Goal: Task Accomplishment & Management: Manage account settings

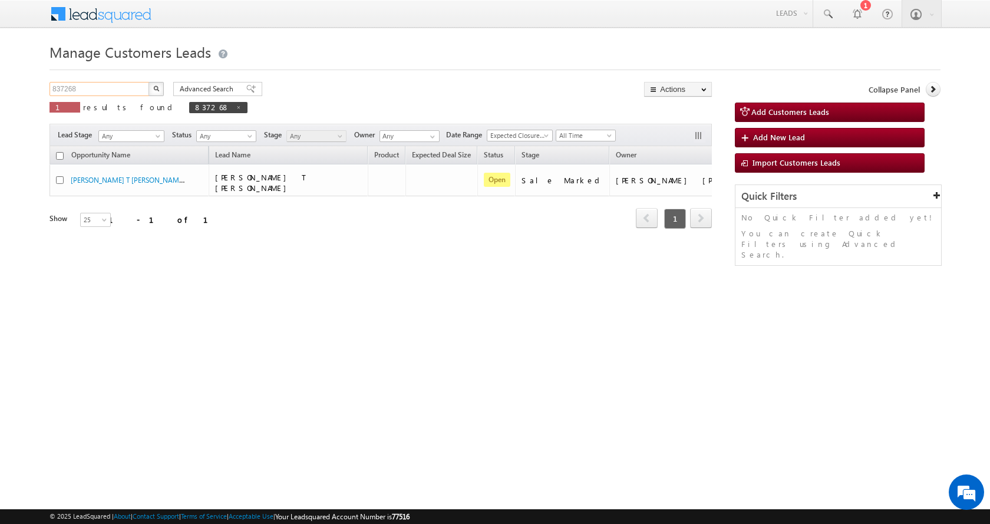
click at [63, 91] on input "837268" at bounding box center [99, 89] width 101 height 14
paste input "28964"
type input "828964"
click at [159, 88] on button "button" at bounding box center [155, 89] width 15 height 14
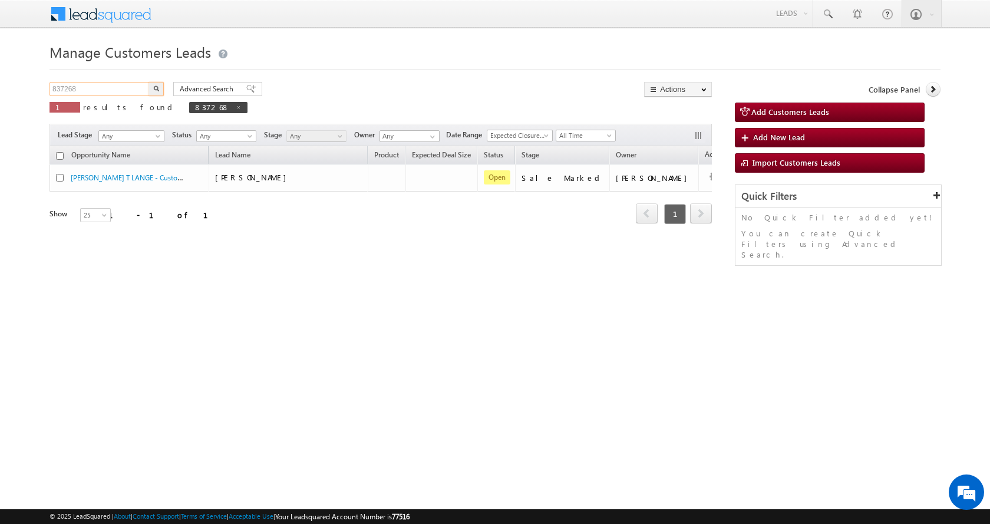
click at [66, 90] on input "837268" at bounding box center [99, 89] width 101 height 14
paste input "28964"
type input "828964"
click at [148, 82] on button "button" at bounding box center [155, 89] width 15 height 14
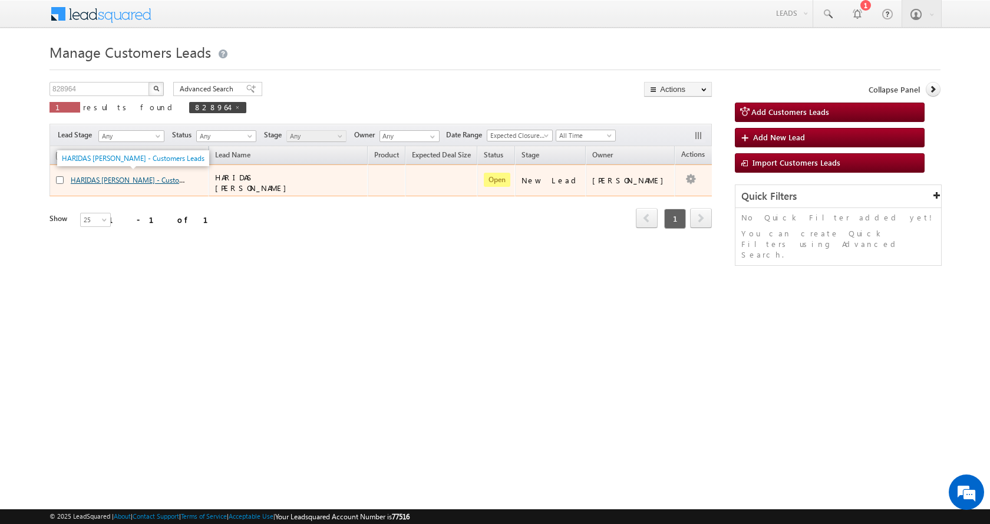
click at [146, 174] on link "HARIDAS GORAKH KALE - Customers Leads" at bounding box center [142, 179] width 143 height 10
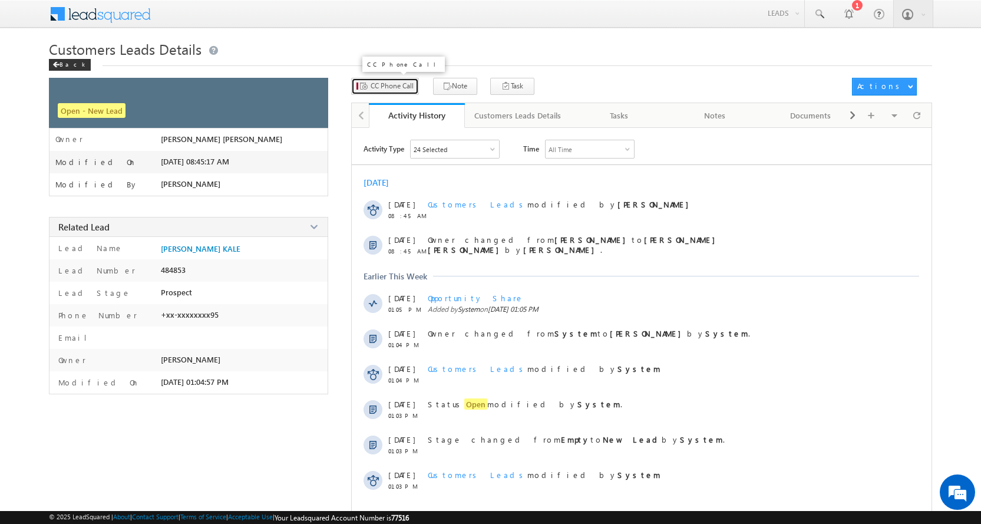
click at [399, 81] on span "CC Phone Call" at bounding box center [392, 86] width 43 height 11
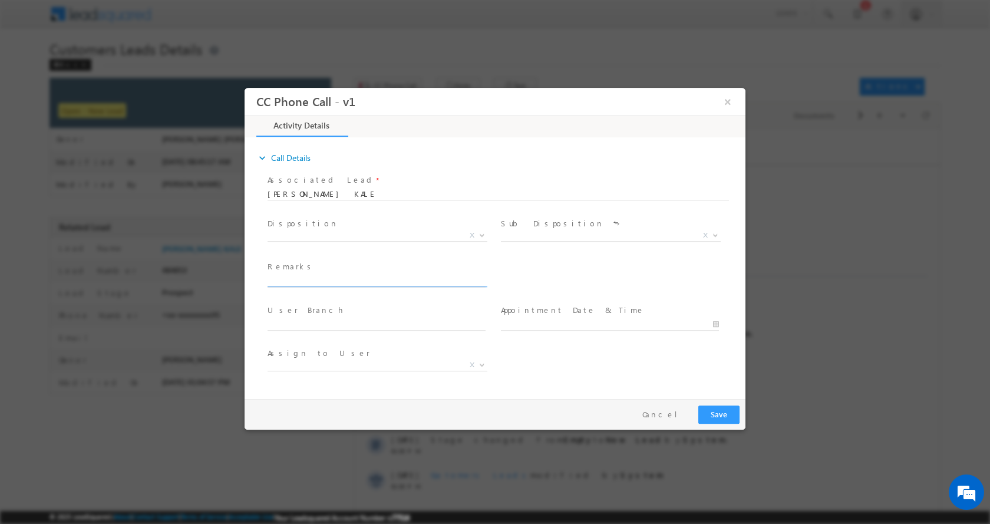
click at [305, 282] on input "text" at bounding box center [377, 281] width 218 height 12
type input "HARIDAS GORAKH KALE-9022915095-FLAT PURCHASE-PV-22 L-DOWN PAY-1-2 L-AGE-48-BUSI…"
select select "amol.khopade@sgrlimited.in"
type input "HARIDAS GORAKH KALE-9022915095-FLAT PURCHASE-PV-22 L-DOWN PAY-1-2 L-AGE-48-BUSI…"
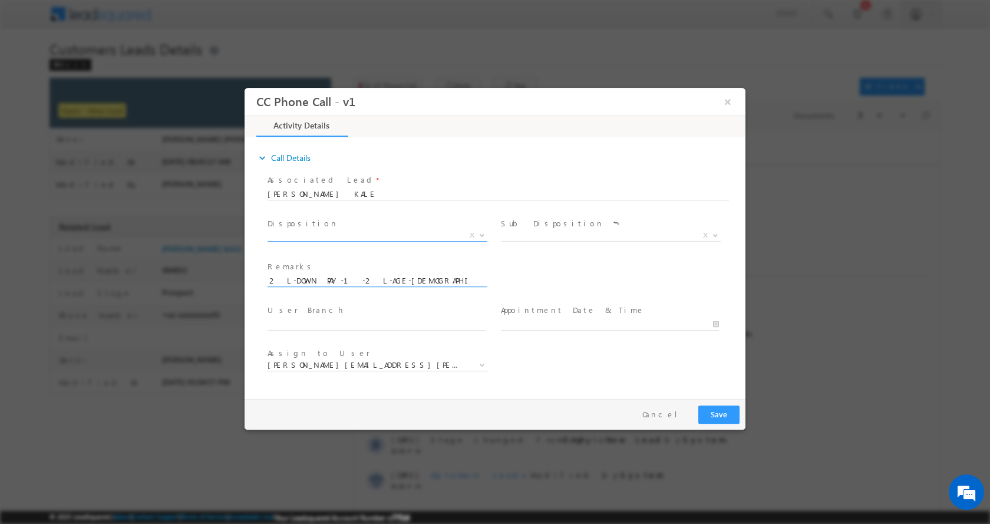
click at [487, 233] on span at bounding box center [481, 234] width 12 height 15
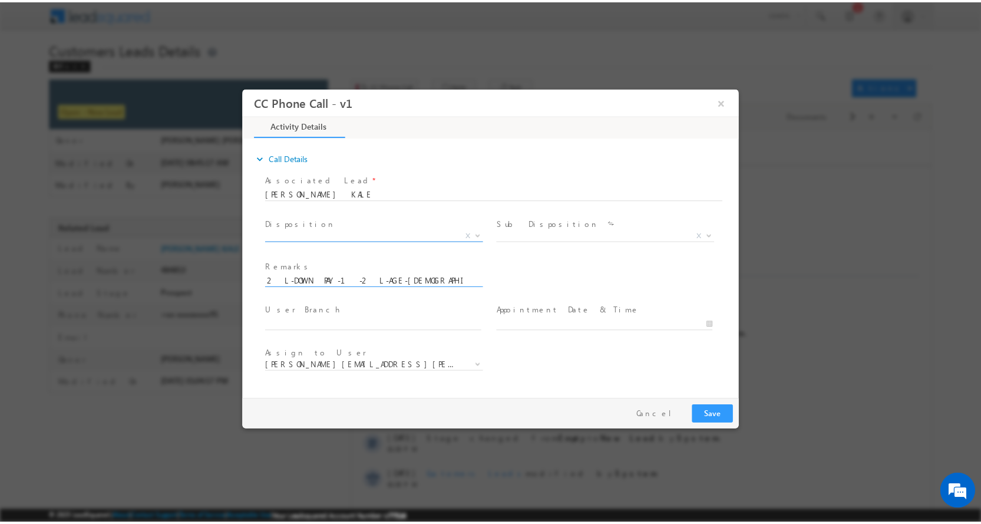
scroll to position [0, 0]
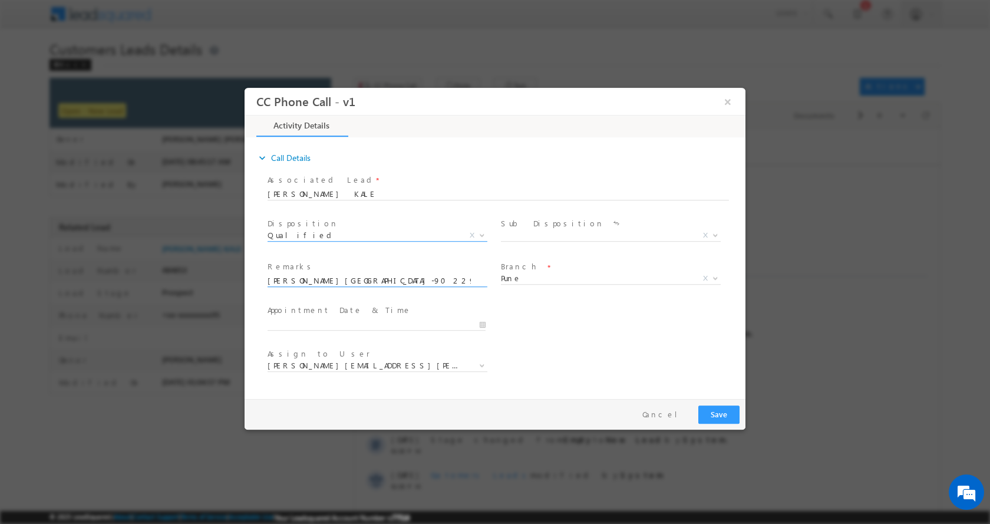
select select "Qualified"
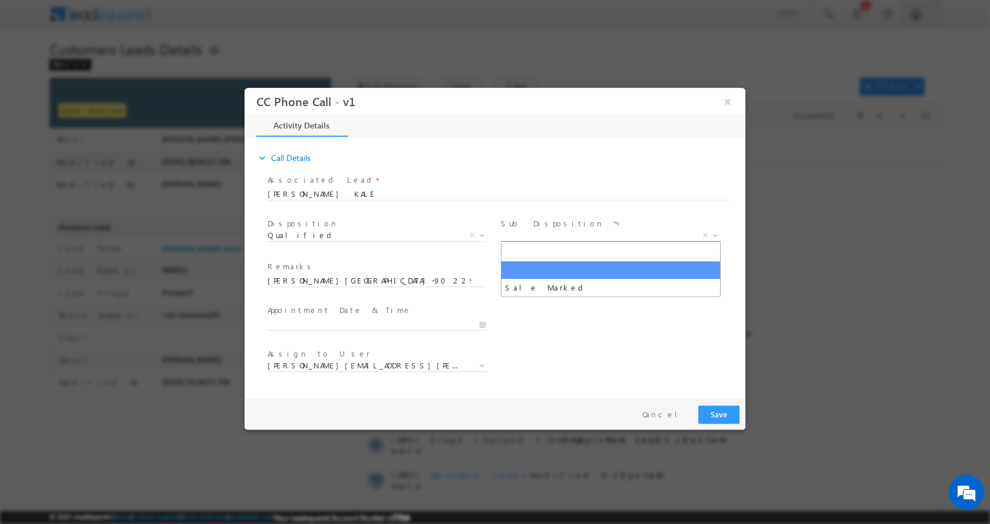
click at [713, 230] on span at bounding box center [714, 234] width 12 height 15
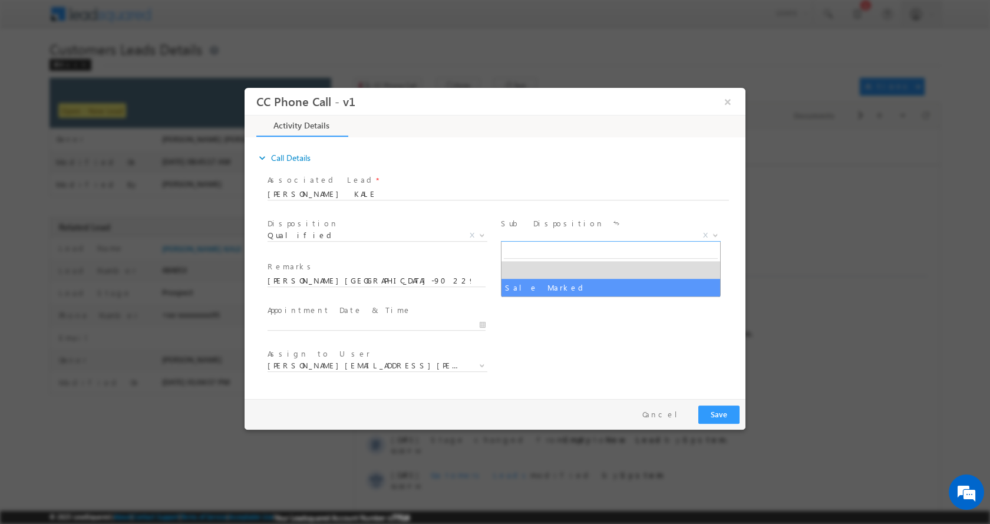
select select "Sale Marked"
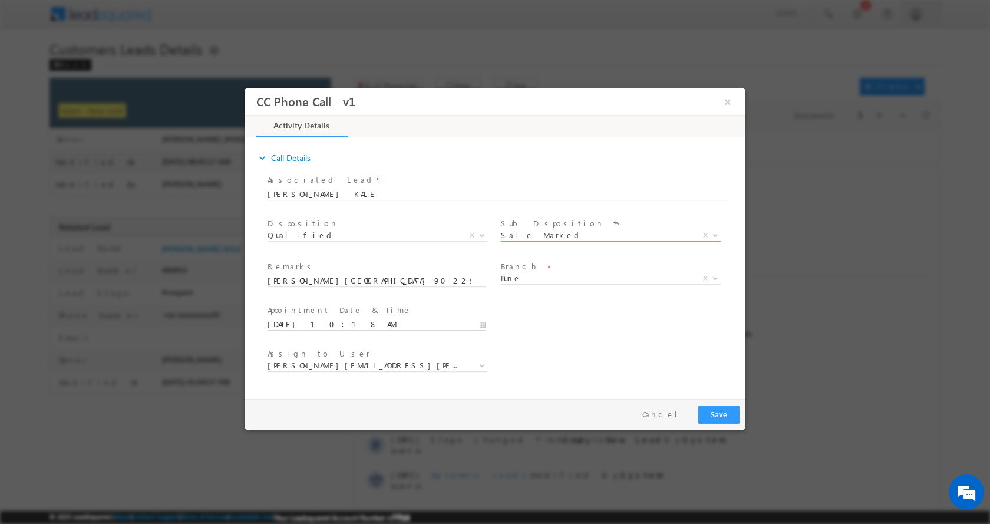
click at [481, 322] on input "09/06/2025 10:18 AM" at bounding box center [377, 324] width 218 height 12
type input "09/06/2025 11:18 AM"
type input "11"
click at [311, 301] on span at bounding box center [312, 304] width 8 height 9
type input "09/06/2025 12:18 PM"
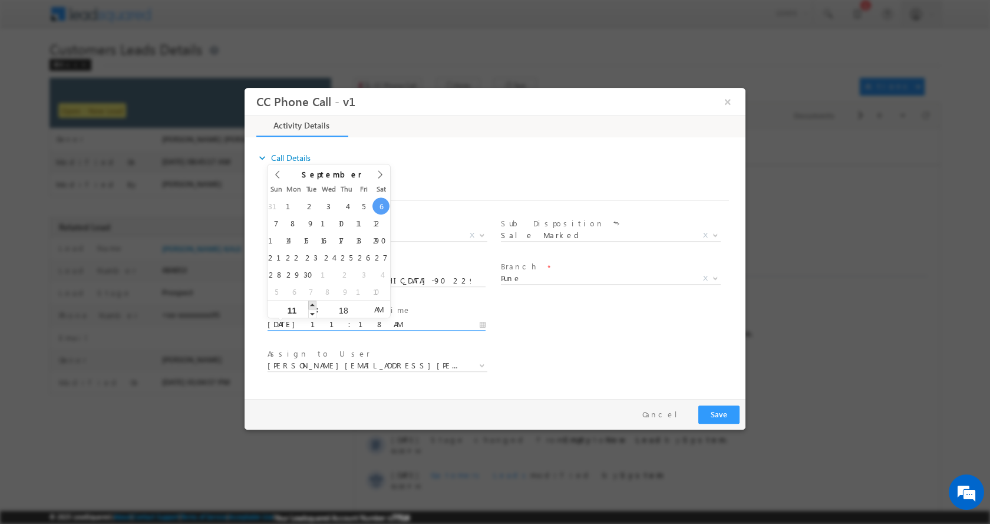
type input "12"
click at [311, 301] on span at bounding box center [312, 304] width 8 height 9
type input "09/06/2025 1:18 PM"
type input "01"
click at [311, 301] on span at bounding box center [312, 304] width 8 height 9
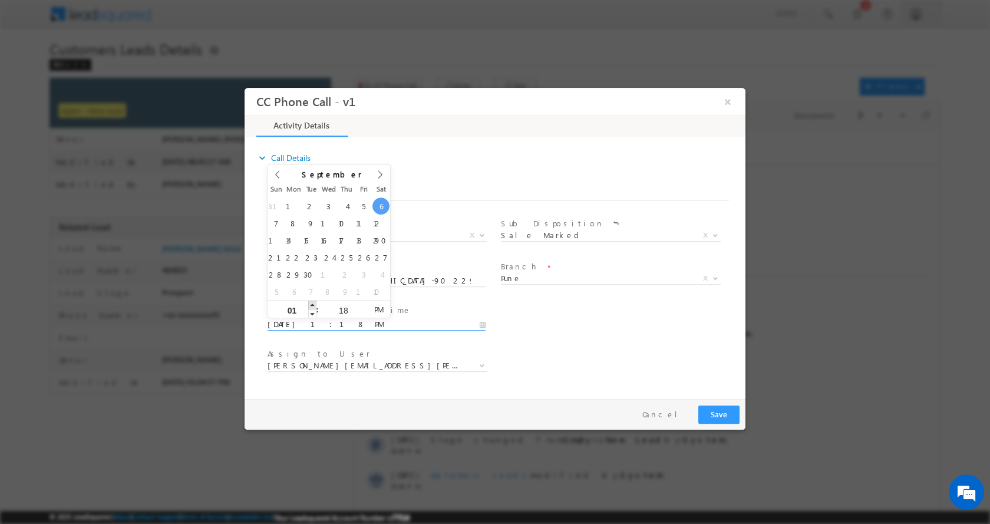
type input "09/06/2025 2:18 PM"
type input "02"
click at [311, 301] on span at bounding box center [312, 304] width 8 height 9
type input "09/06/2025 3:18 PM"
type input "03"
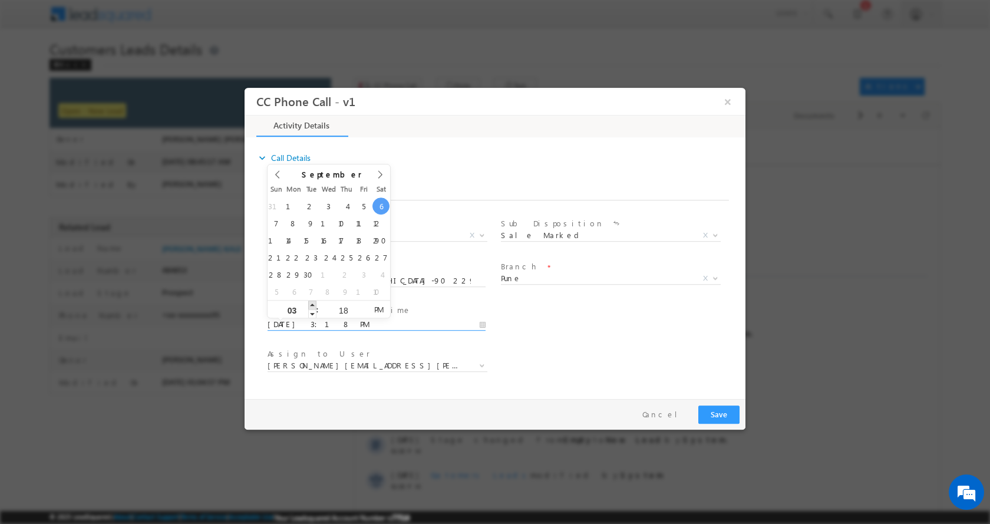
click at [311, 301] on span at bounding box center [312, 304] width 8 height 9
type input "09/06/2025 4:18 PM"
type input "04"
click at [311, 301] on span at bounding box center [312, 304] width 8 height 9
click at [717, 412] on button "Save" at bounding box center [718, 414] width 41 height 18
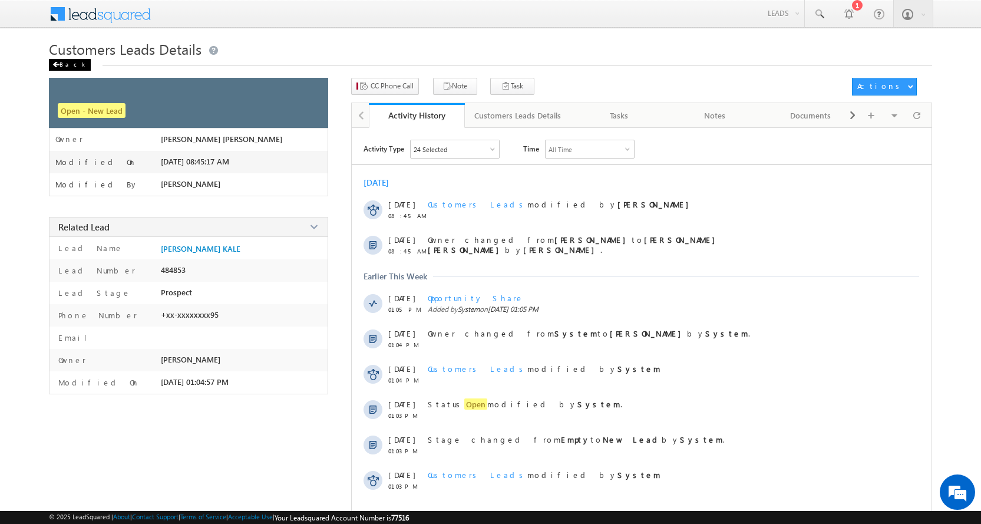
click at [71, 63] on div "Back" at bounding box center [70, 65] width 42 height 12
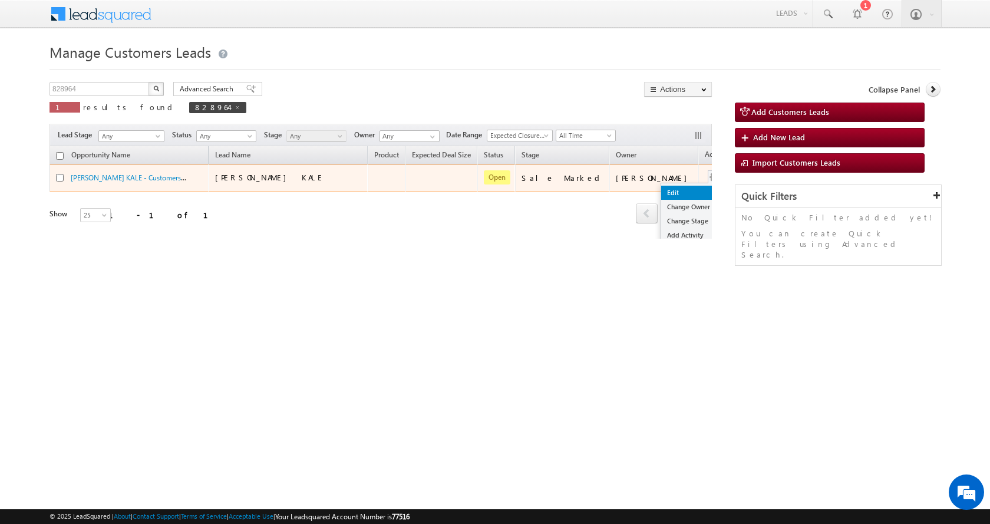
click at [661, 190] on link "Edit" at bounding box center [690, 193] width 59 height 14
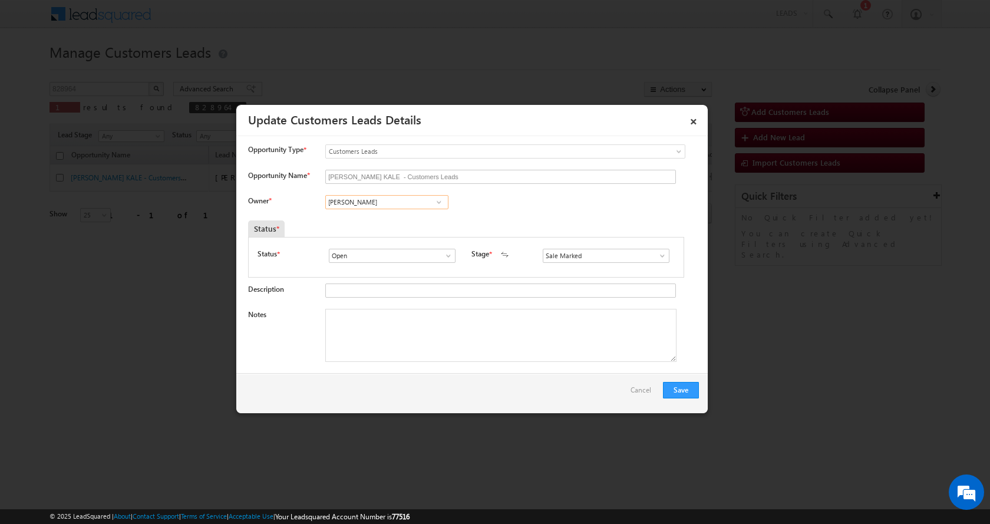
click at [350, 195] on input "Amol Suresh Khopade" at bounding box center [386, 202] width 123 height 14
paste input "Sakshi Desai"
click at [404, 242] on span "sakshi.desai@sgrlimited.in" at bounding box center [383, 246] width 106 height 9
type input "[PERSON_NAME] [PERSON_NAME]"
click at [369, 316] on textarea "Notes" at bounding box center [500, 335] width 351 height 53
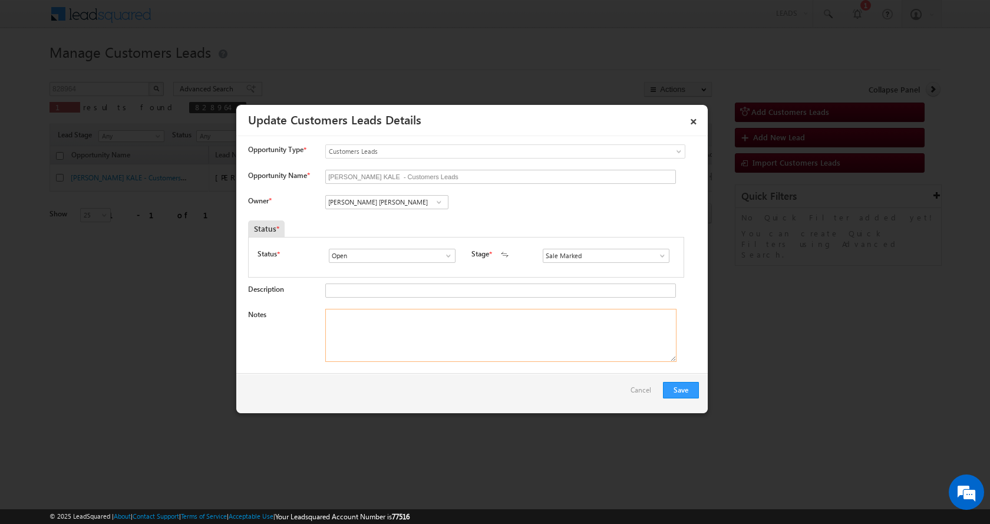
click at [382, 331] on textarea "Notes" at bounding box center [500, 335] width 351 height 53
paste textarea "HARIDAS GORAKH KALE-9022915095-FLAT PURCHASE-PV-22 L-DOWN PAY-1-2 L-AGE-48-BUSI…"
type textarea "HARIDAS GORAKH KALE-9022915095-FLAT PURCHASE-PV-22 L-DOWN PAY-1-2 L-AGE-48-BUSI…"
click at [362, 201] on input "[PERSON_NAME] [PERSON_NAME]" at bounding box center [386, 202] width 123 height 14
paste input
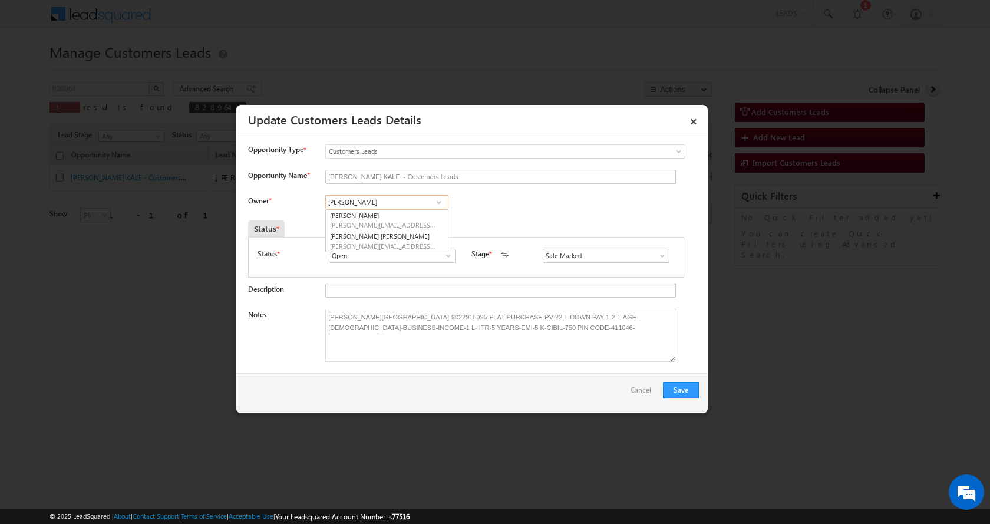
type input "Sakshi"
paste input "Sakshi Desai"
click at [386, 242] on span "sakshi.desai@sgrlimited.in" at bounding box center [383, 246] width 106 height 9
type input "[PERSON_NAME] [PERSON_NAME]"
click at [681, 391] on button "Save" at bounding box center [681, 390] width 36 height 16
